Goal: Task Accomplishment & Management: Manage account settings

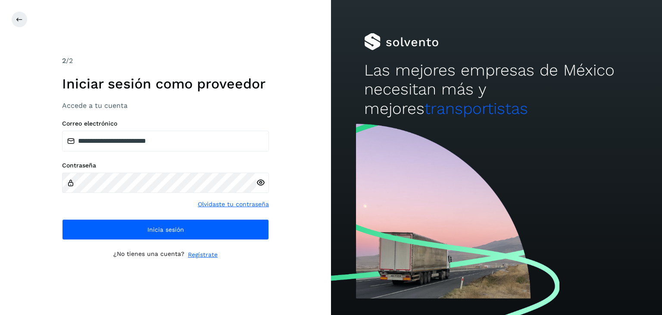
click at [258, 180] on icon at bounding box center [260, 182] width 9 height 9
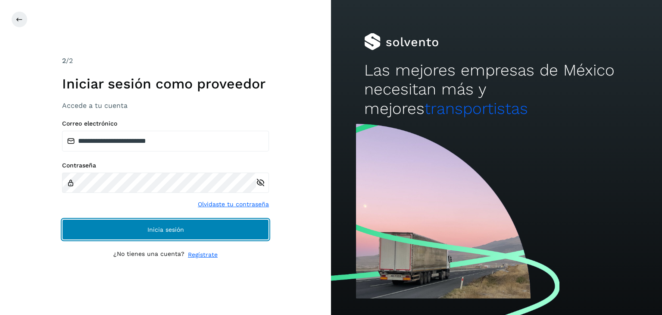
click at [162, 227] on span "Inicia sesión" at bounding box center [165, 229] width 37 height 6
click at [198, 227] on button "Inicia sesión" at bounding box center [165, 229] width 207 height 21
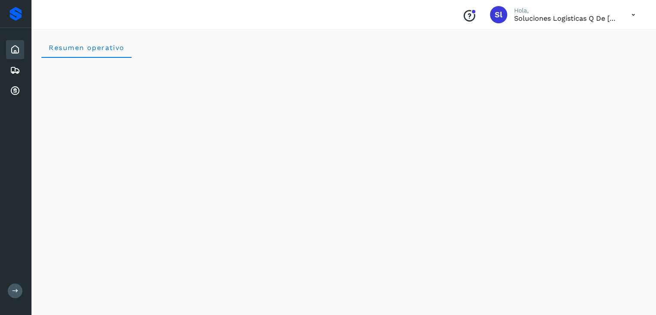
click at [22, 291] on button at bounding box center [15, 290] width 15 height 15
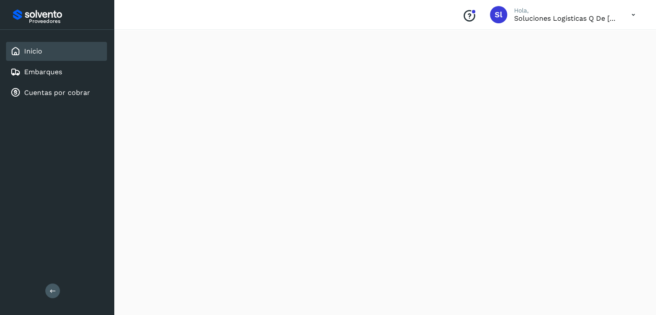
drag, startPoint x: 68, startPoint y: 96, endPoint x: 43, endPoint y: 106, distance: 26.7
click at [68, 97] on div "Cuentas por cobrar" at bounding box center [50, 93] width 80 height 10
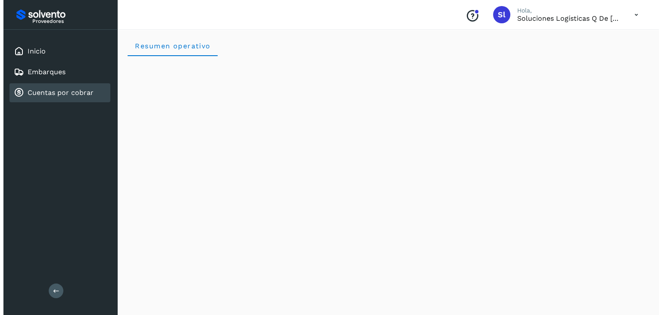
scroll to position [0, 0]
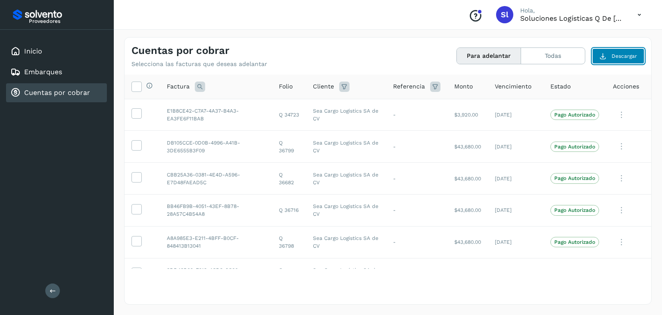
click at [624, 61] on button "Descargar" at bounding box center [618, 56] width 52 height 16
click at [262, 41] on div "Cuentas por cobrar Selecciona las facturas que deseas adelantar Para adelantar …" at bounding box center [388, 53] width 527 height 30
click at [616, 56] on span "Descargar" at bounding box center [624, 56] width 25 height 8
